Goal: Find specific page/section: Find specific page/section

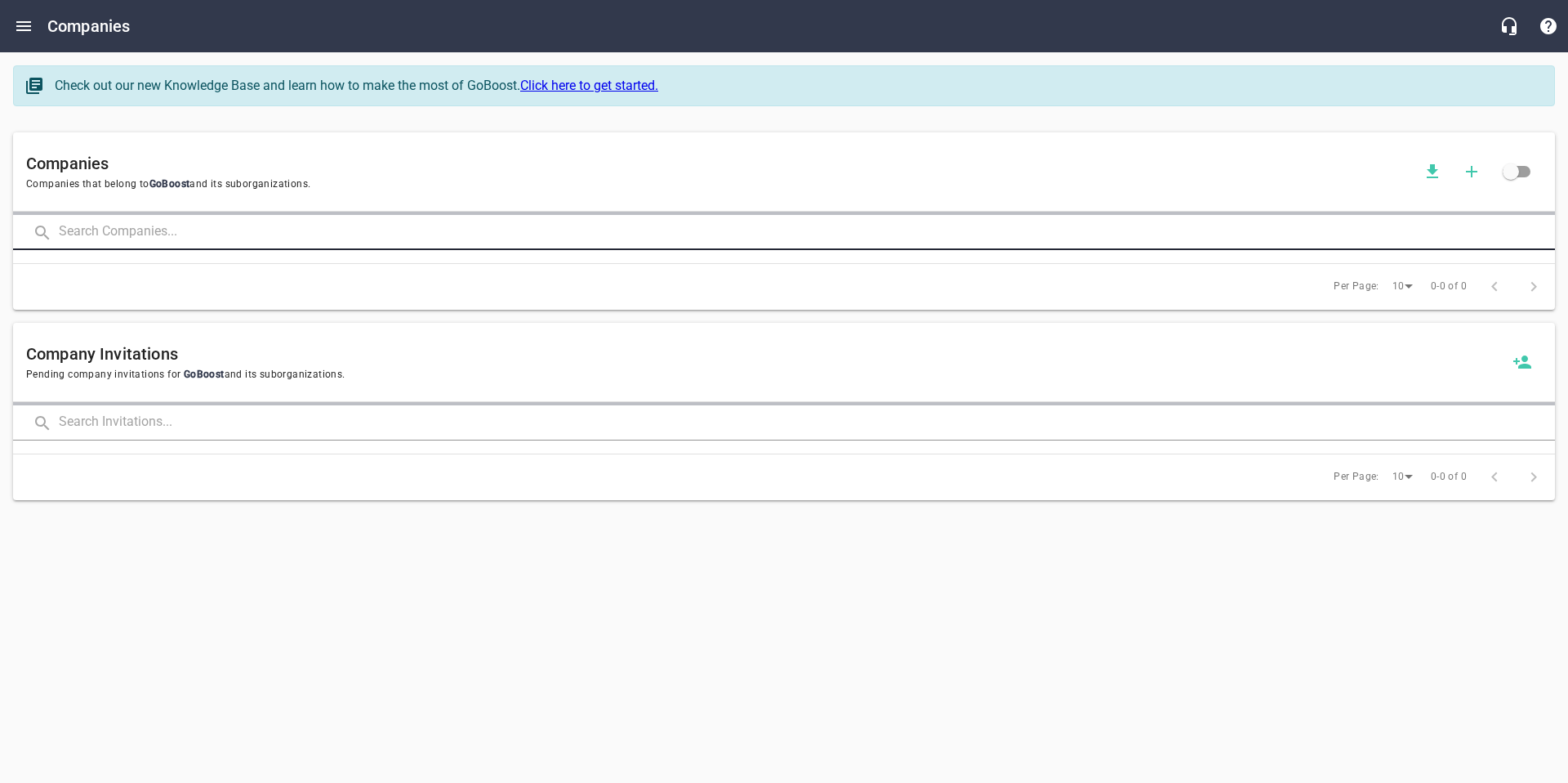
click at [144, 228] on input "text" at bounding box center [807, 232] width 1496 height 35
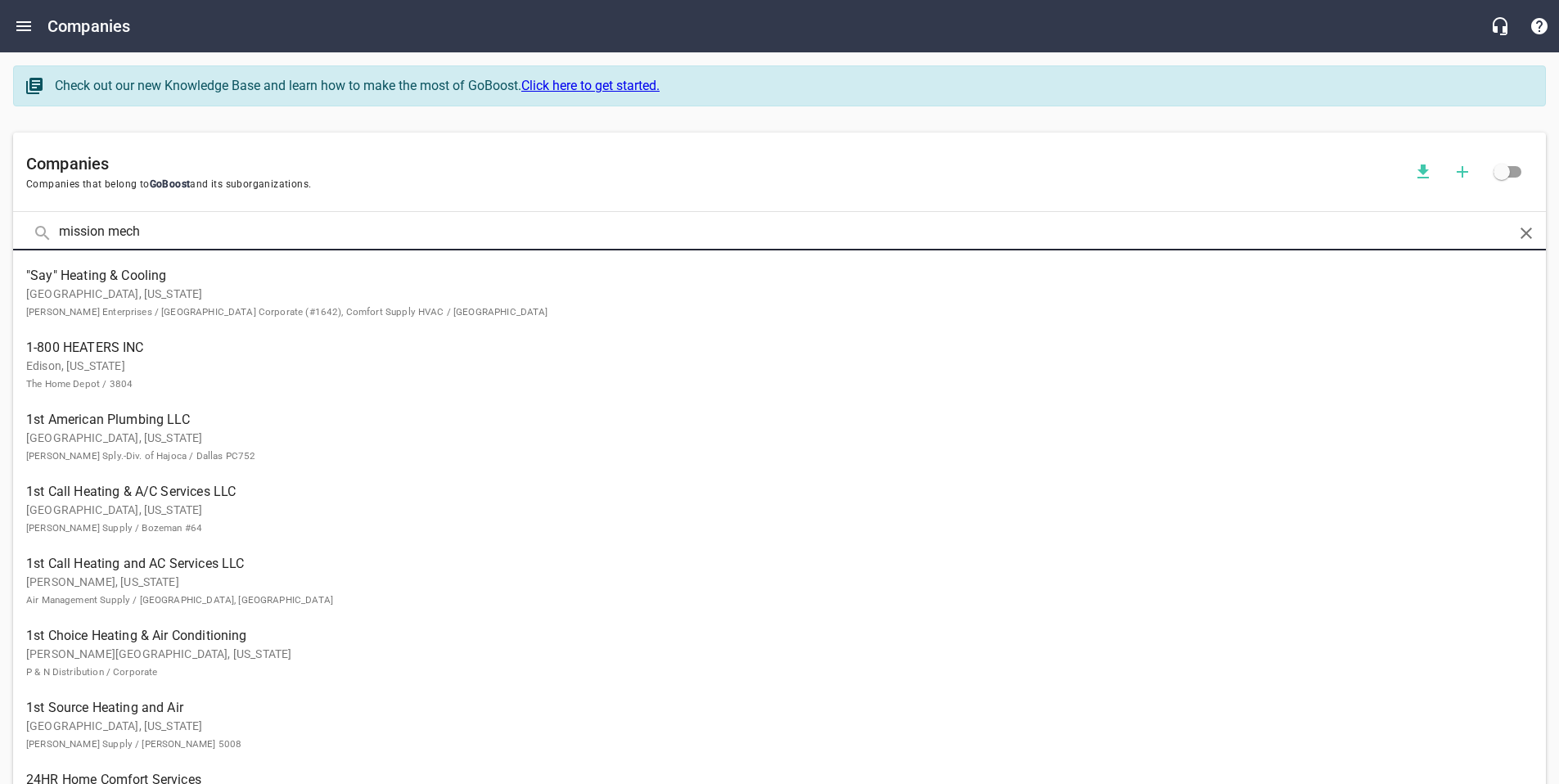
type input "mission mech"
click button at bounding box center [0, 0] width 0 height 0
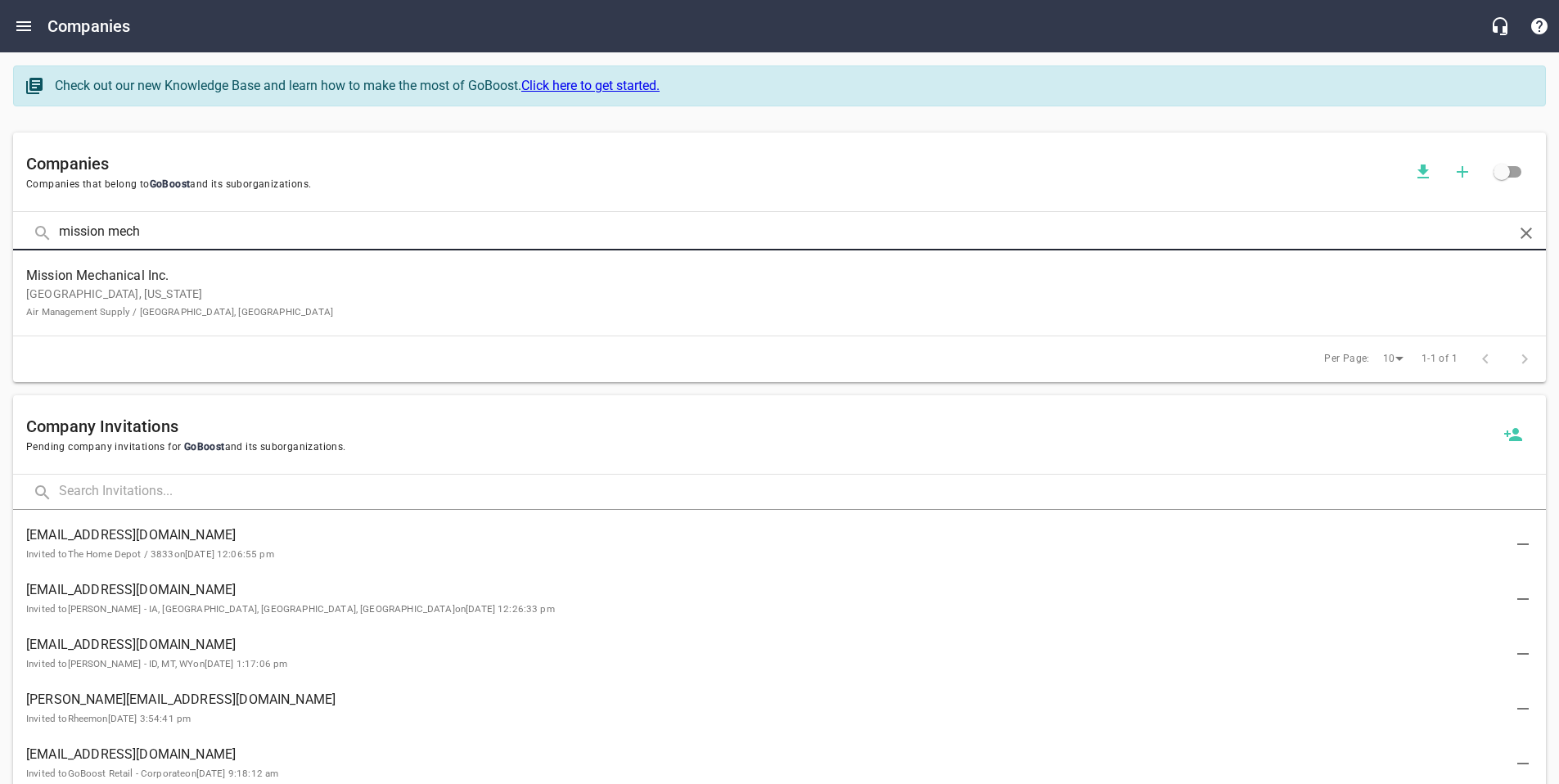
click at [163, 285] on span "Mission Mechanical Inc." at bounding box center [766, 275] width 1480 height 20
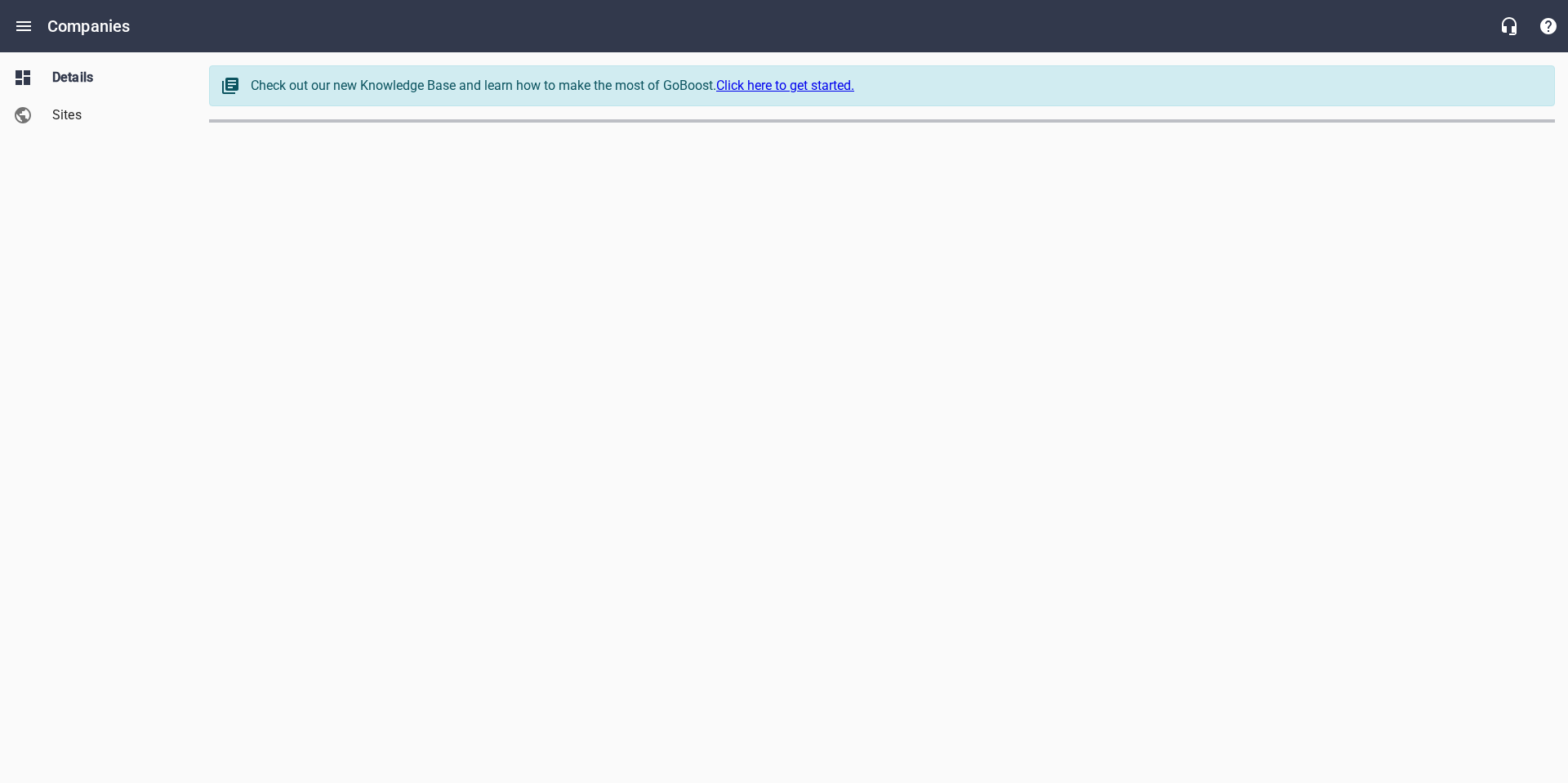
select select "[US_STATE]"
select select "62"
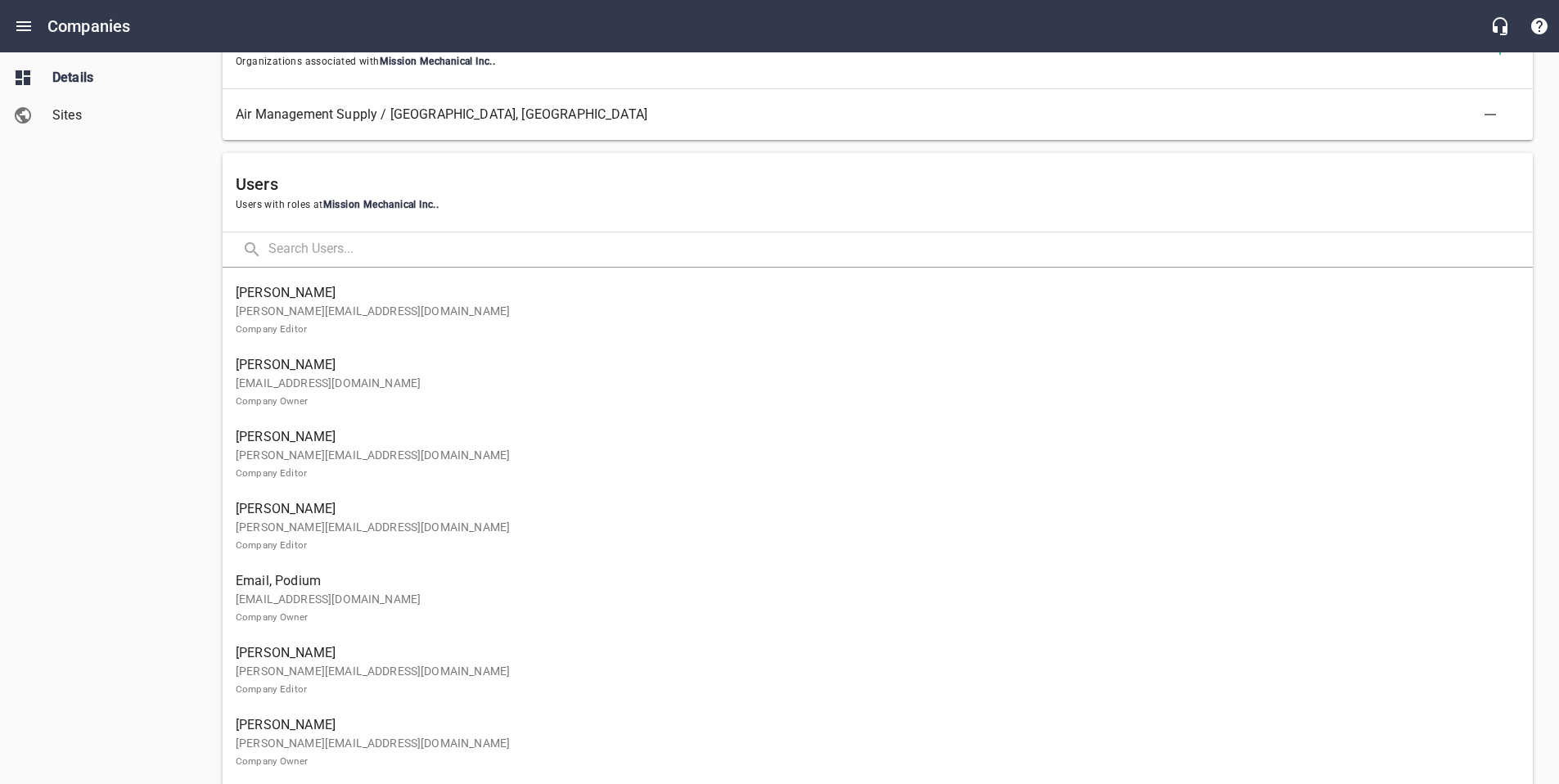
scroll to position [936, 0]
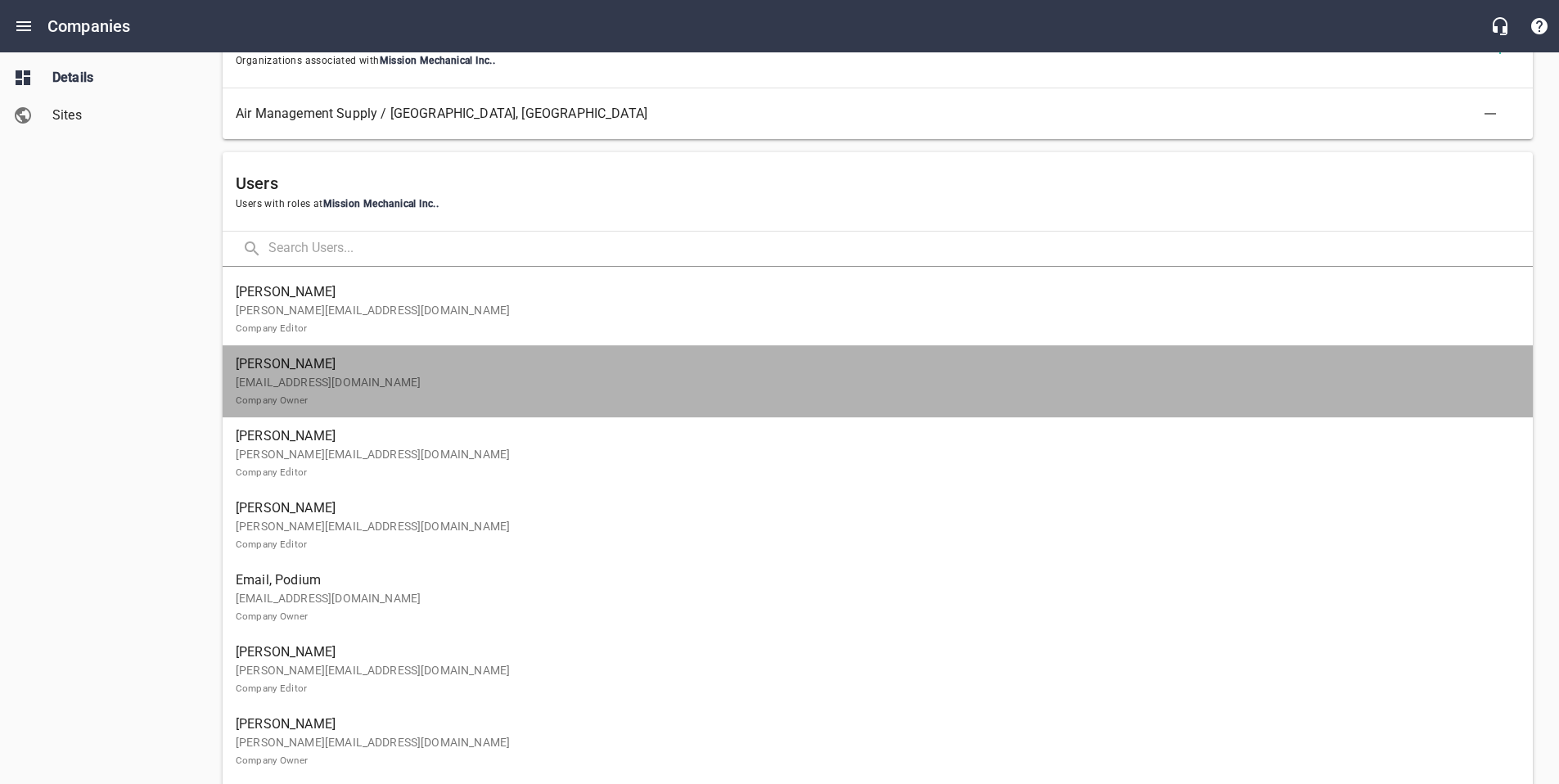
click at [470, 413] on link "[PERSON_NAME] [EMAIL_ADDRESS][DOMAIN_NAME] Company Owner" at bounding box center [878, 381] width 1310 height 72
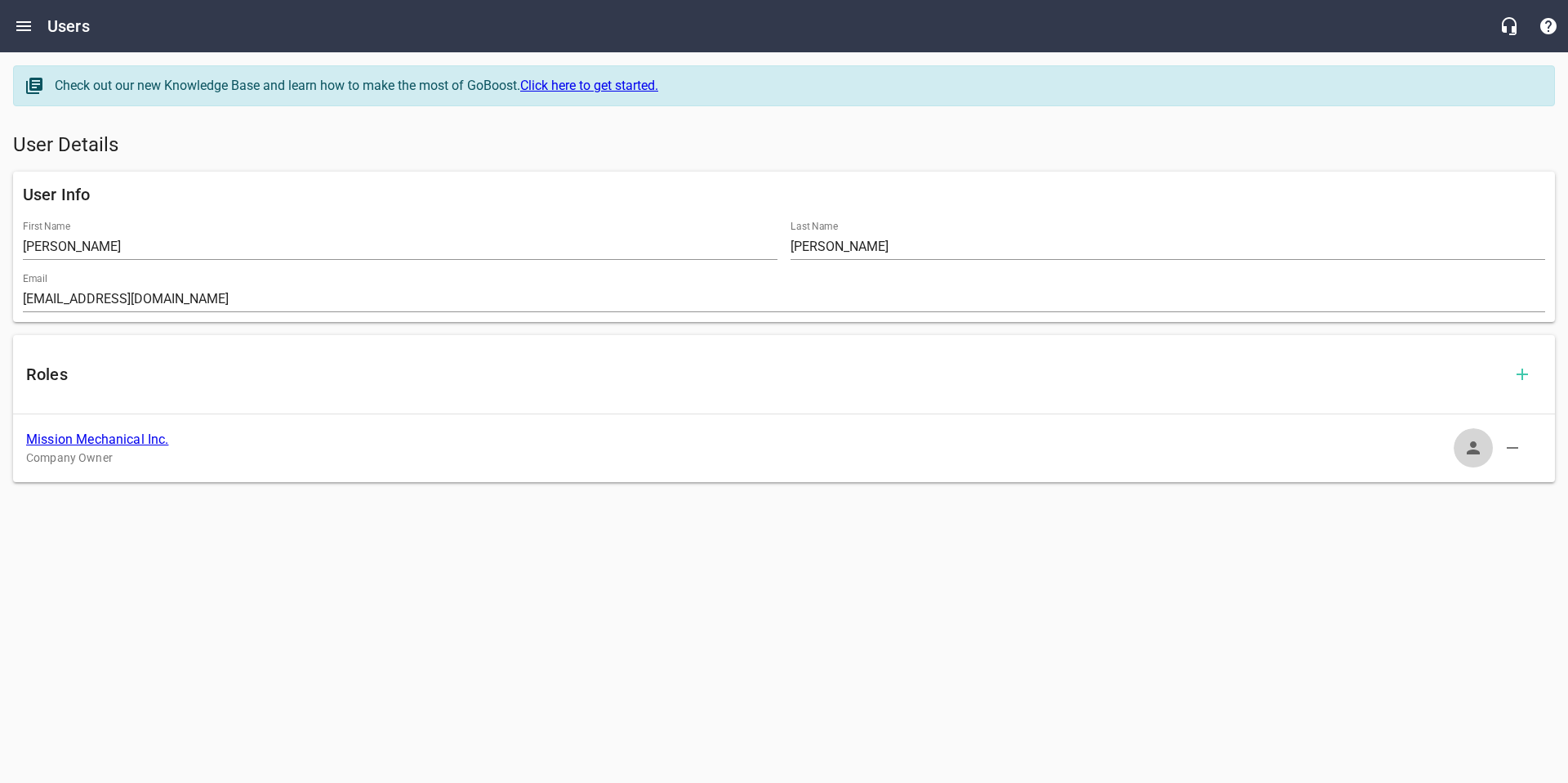
click at [1471, 452] on icon "button" at bounding box center [1473, 448] width 13 height 13
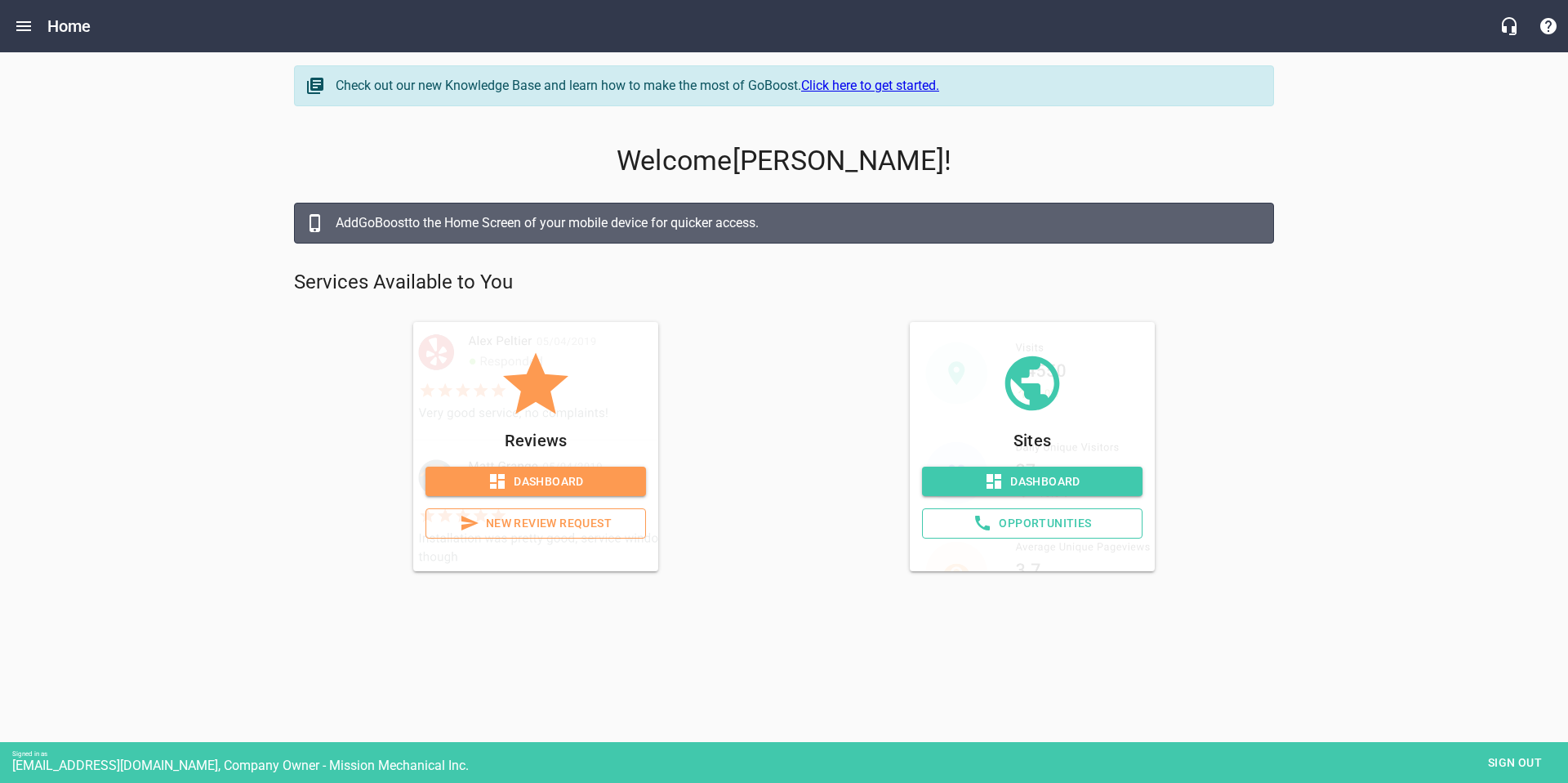
click at [1005, 480] on span "Dashboard" at bounding box center [1032, 482] width 194 height 21
